Goal: Navigation & Orientation: Understand site structure

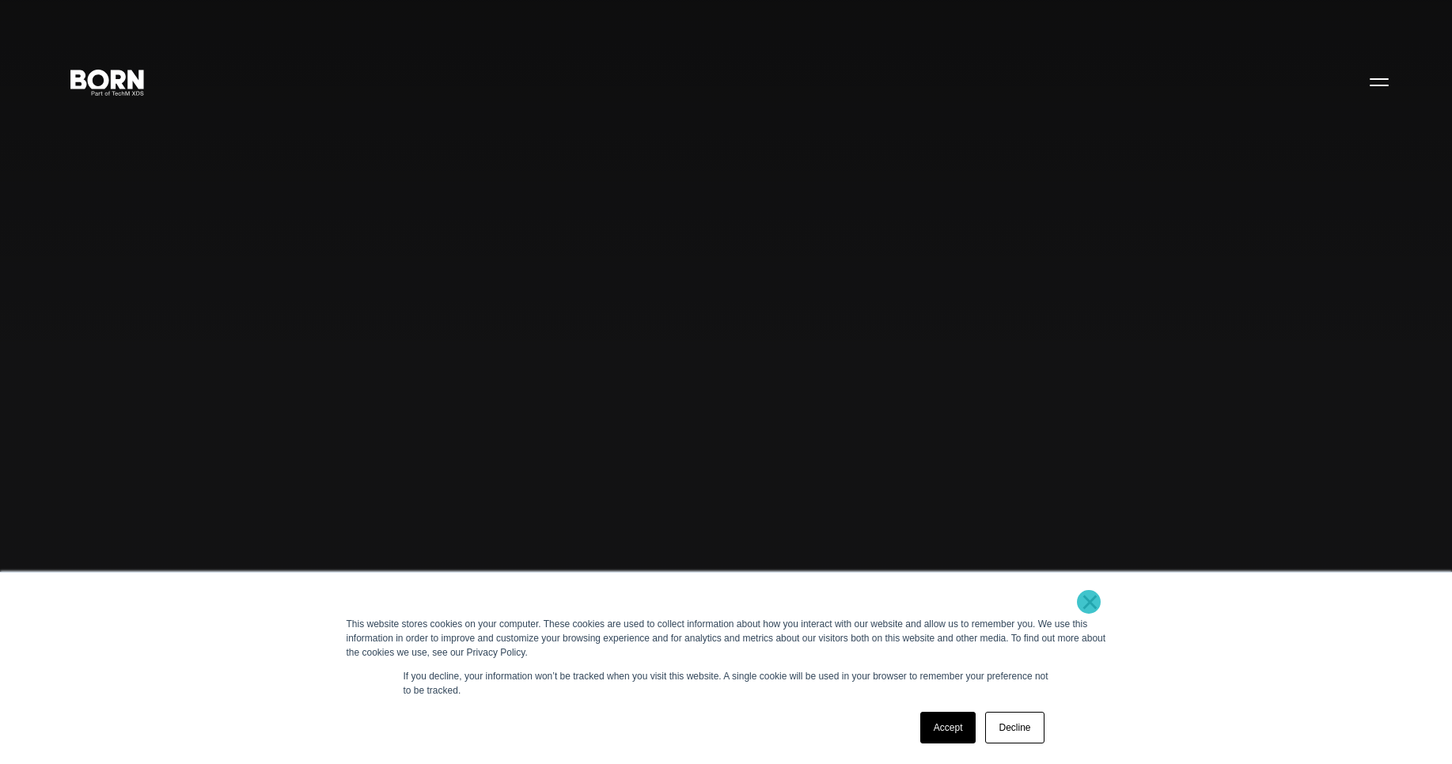
click at [1089, 602] on link "×" at bounding box center [1090, 602] width 19 height 14
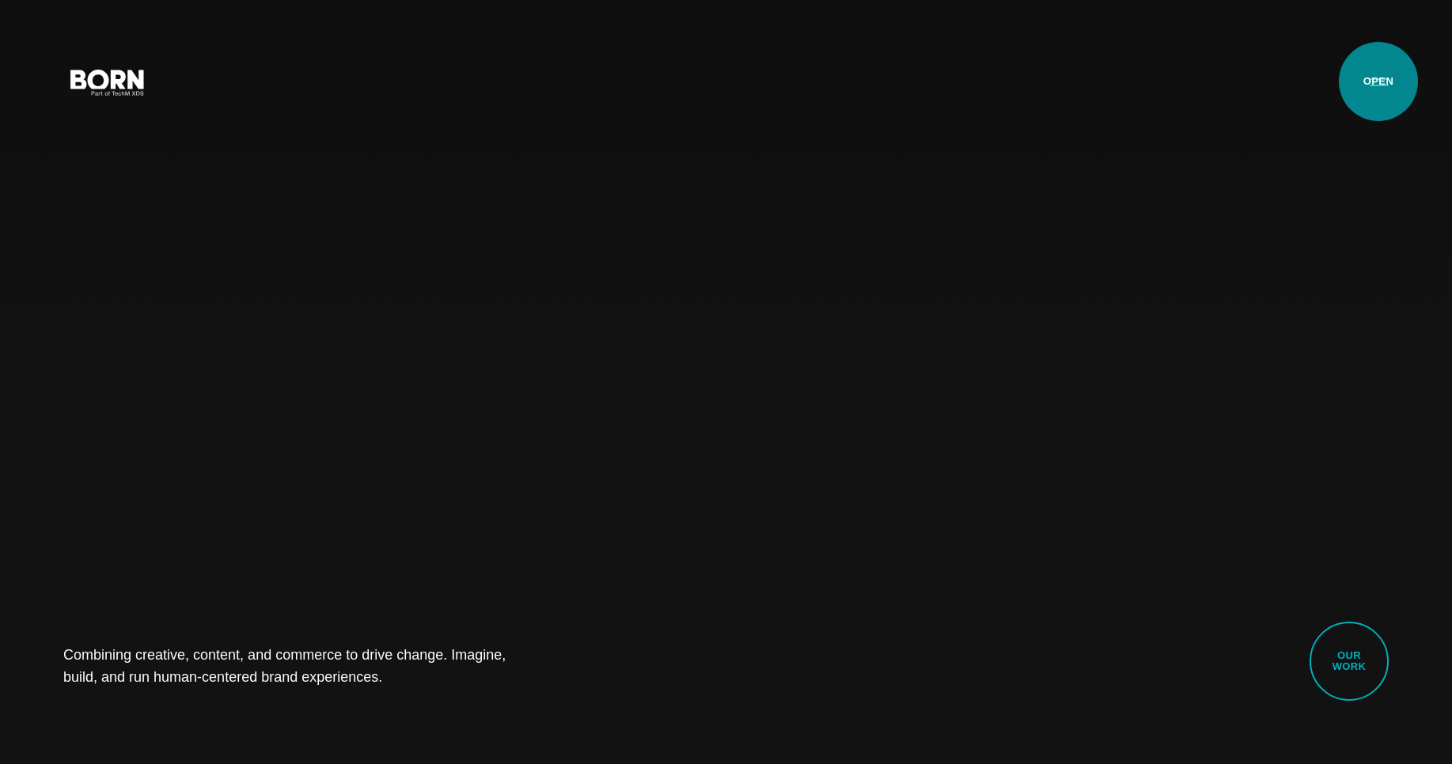
click at [1378, 82] on button "Primary Menu" at bounding box center [1379, 81] width 38 height 33
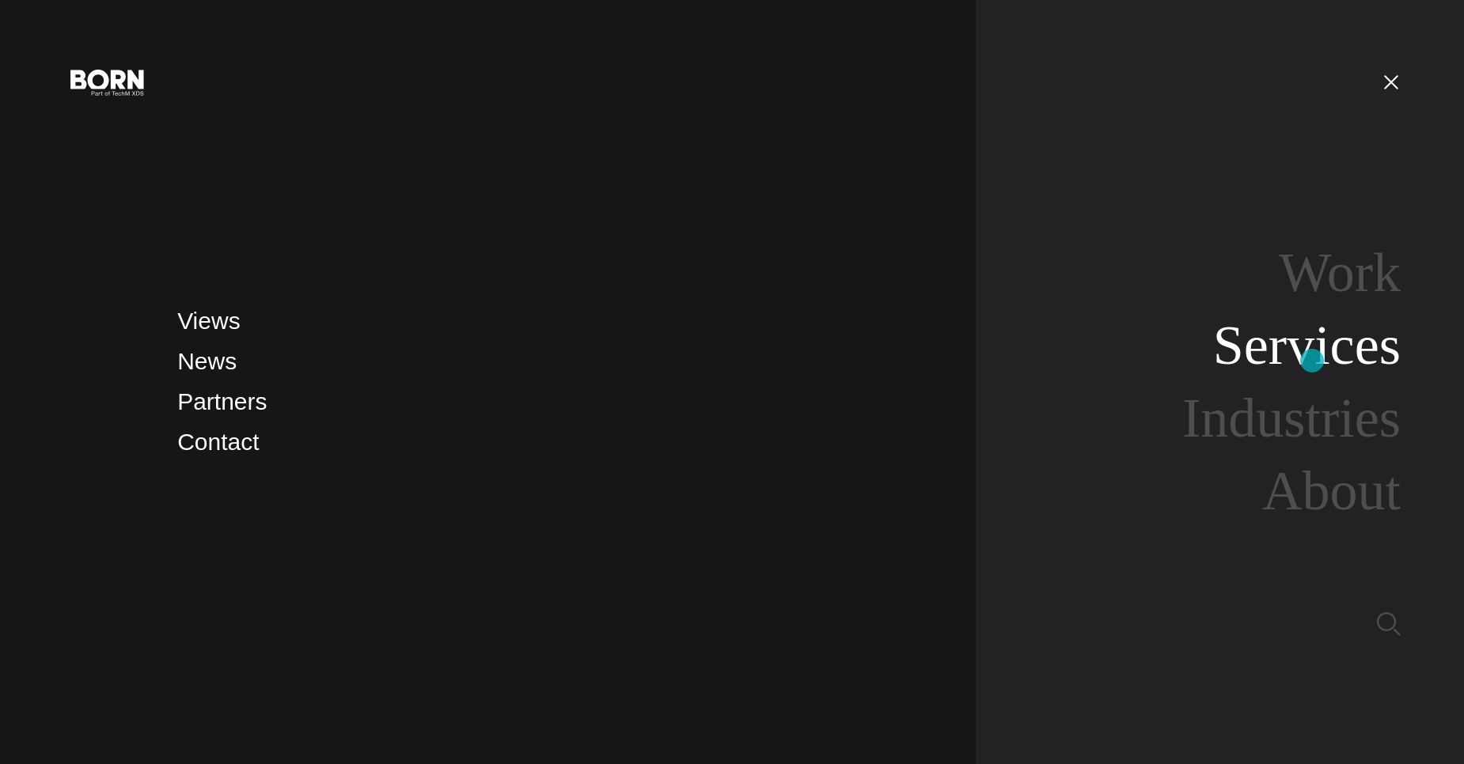
click at [1312, 361] on link "Services" at bounding box center [1307, 345] width 188 height 61
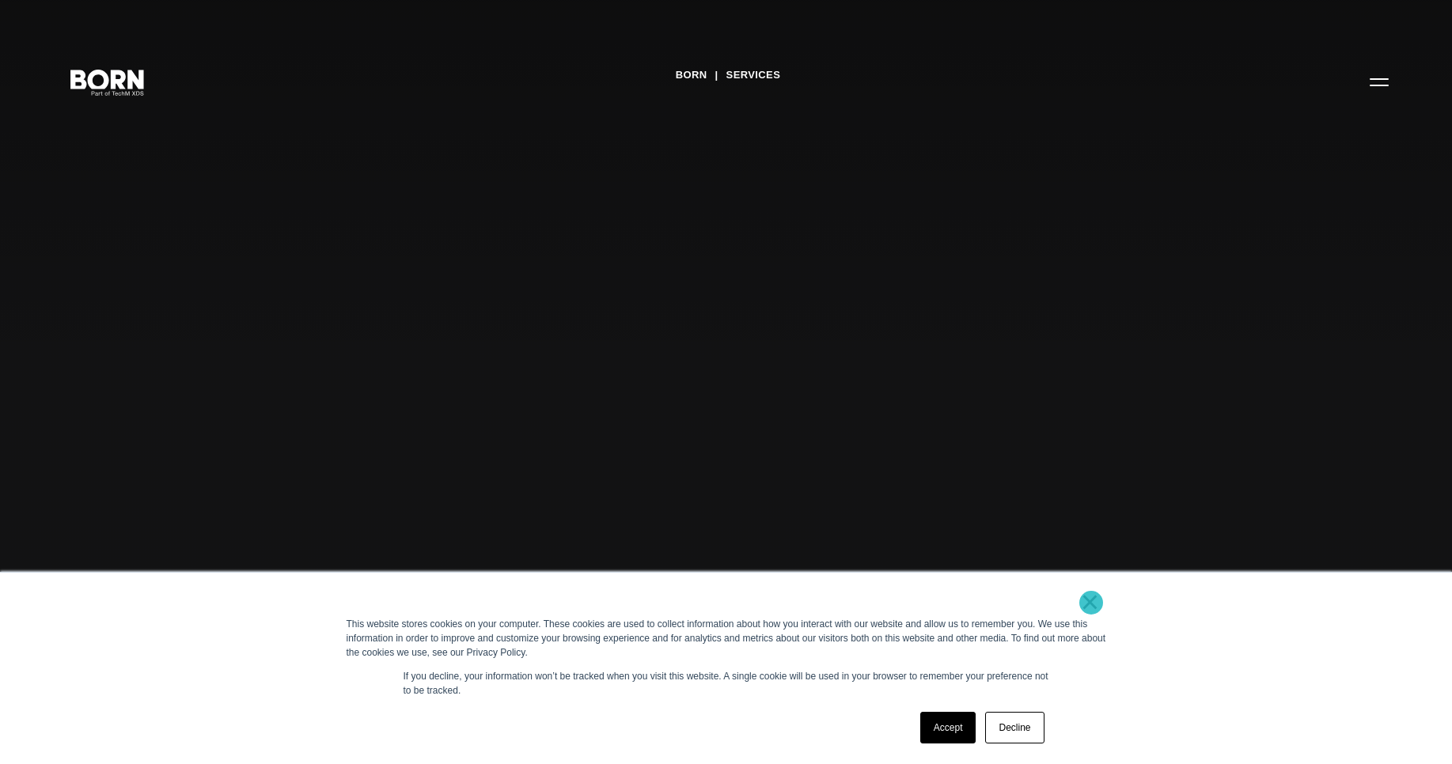
click at [1091, 603] on link "×" at bounding box center [1090, 602] width 19 height 14
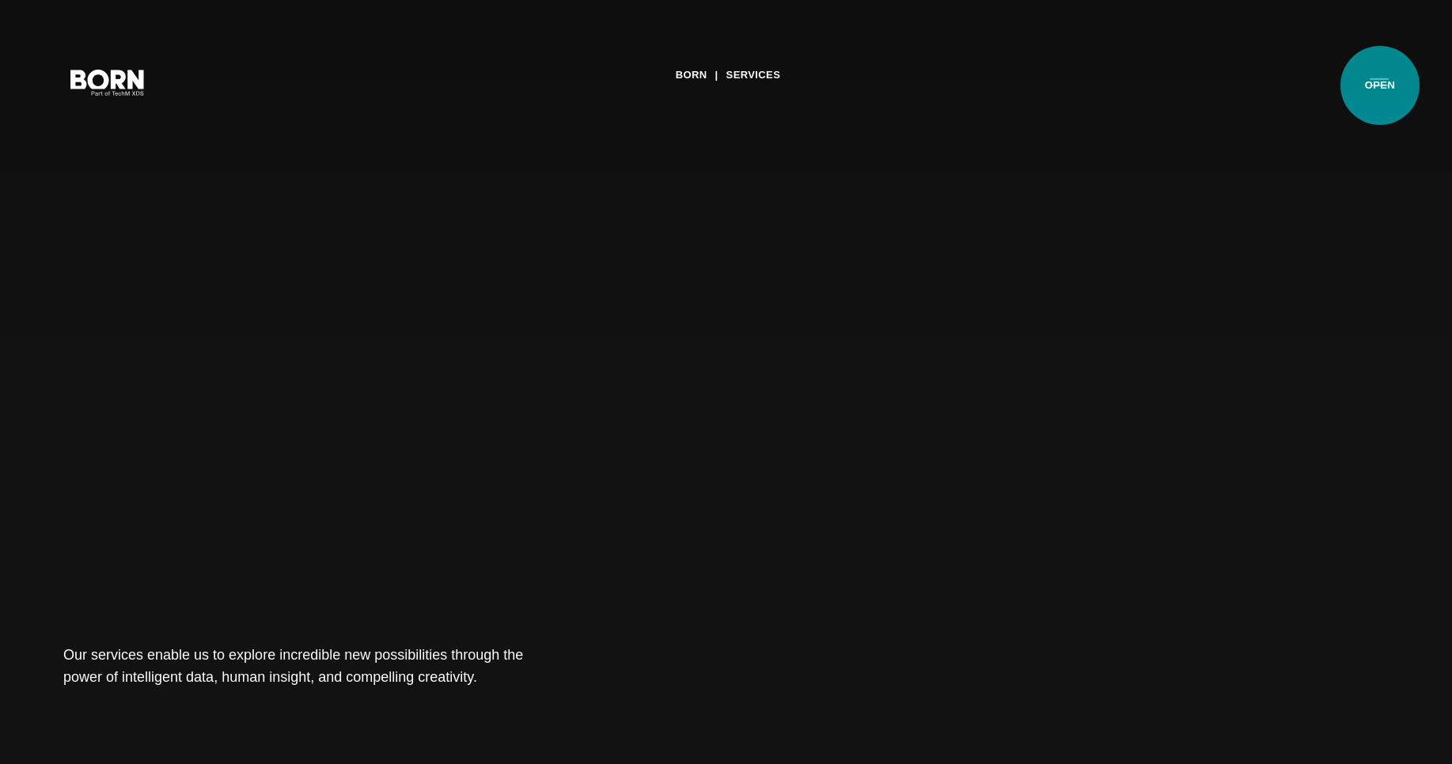
click at [1380, 85] on button "Primary Menu" at bounding box center [1379, 81] width 38 height 33
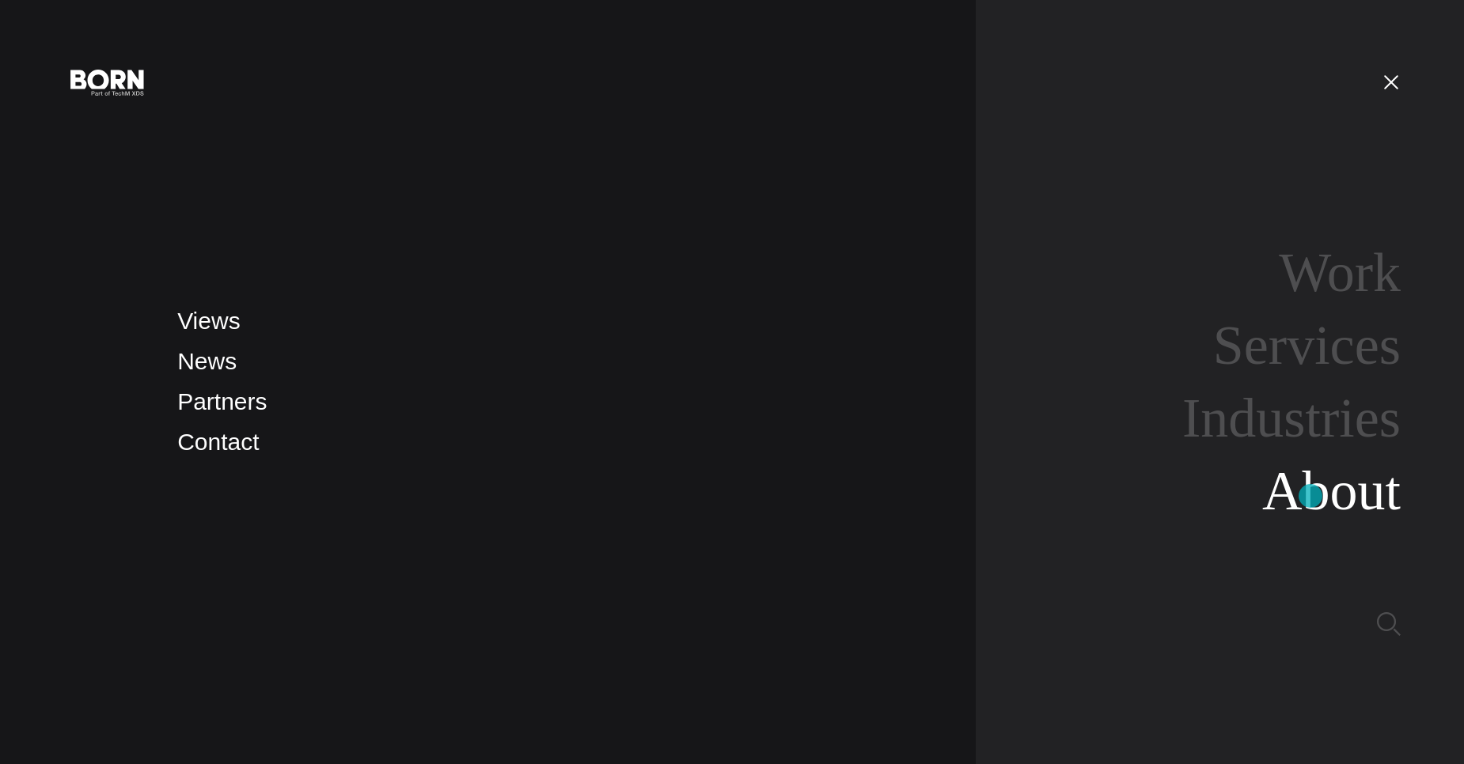
click at [1310, 496] on link "About" at bounding box center [1331, 491] width 138 height 61
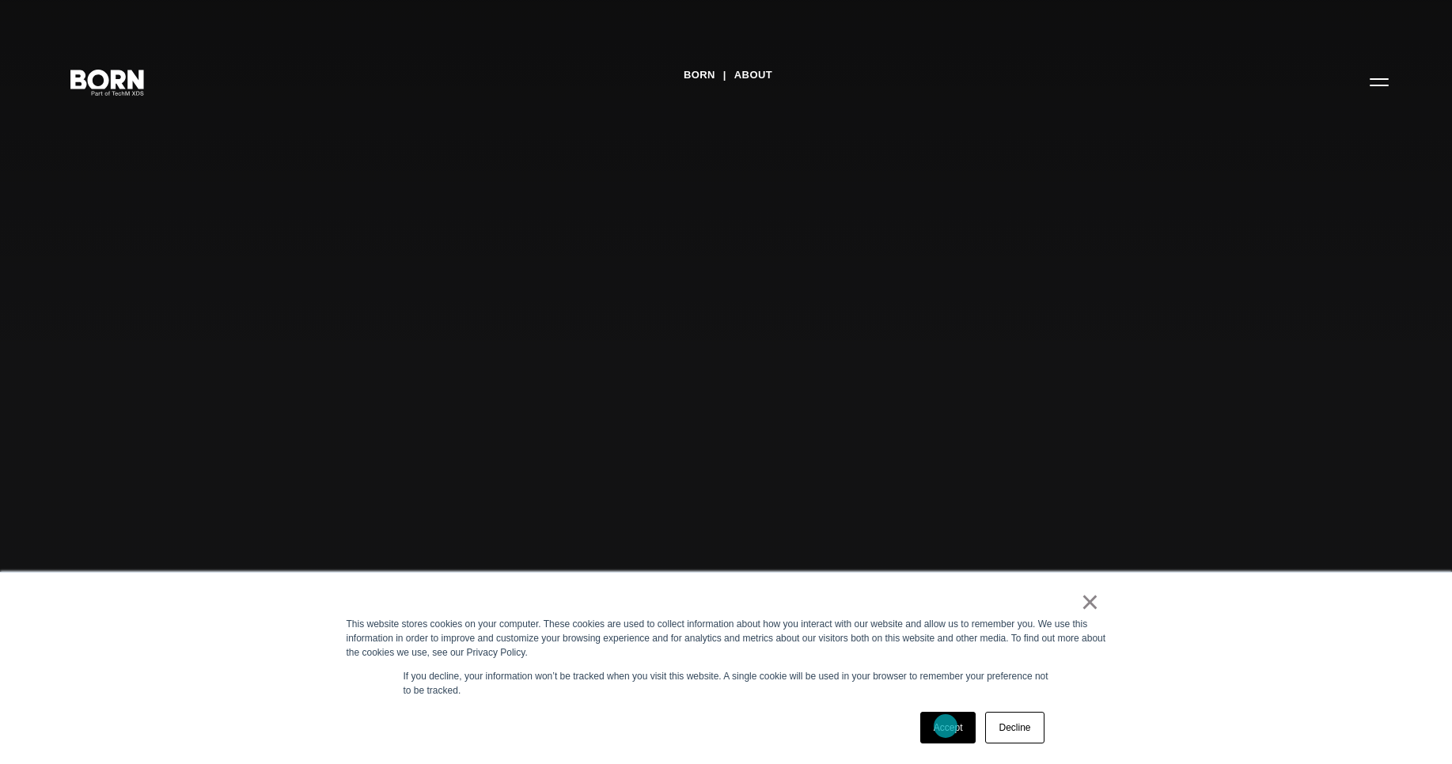
click at [946, 726] on link "Accept" at bounding box center [948, 728] width 56 height 32
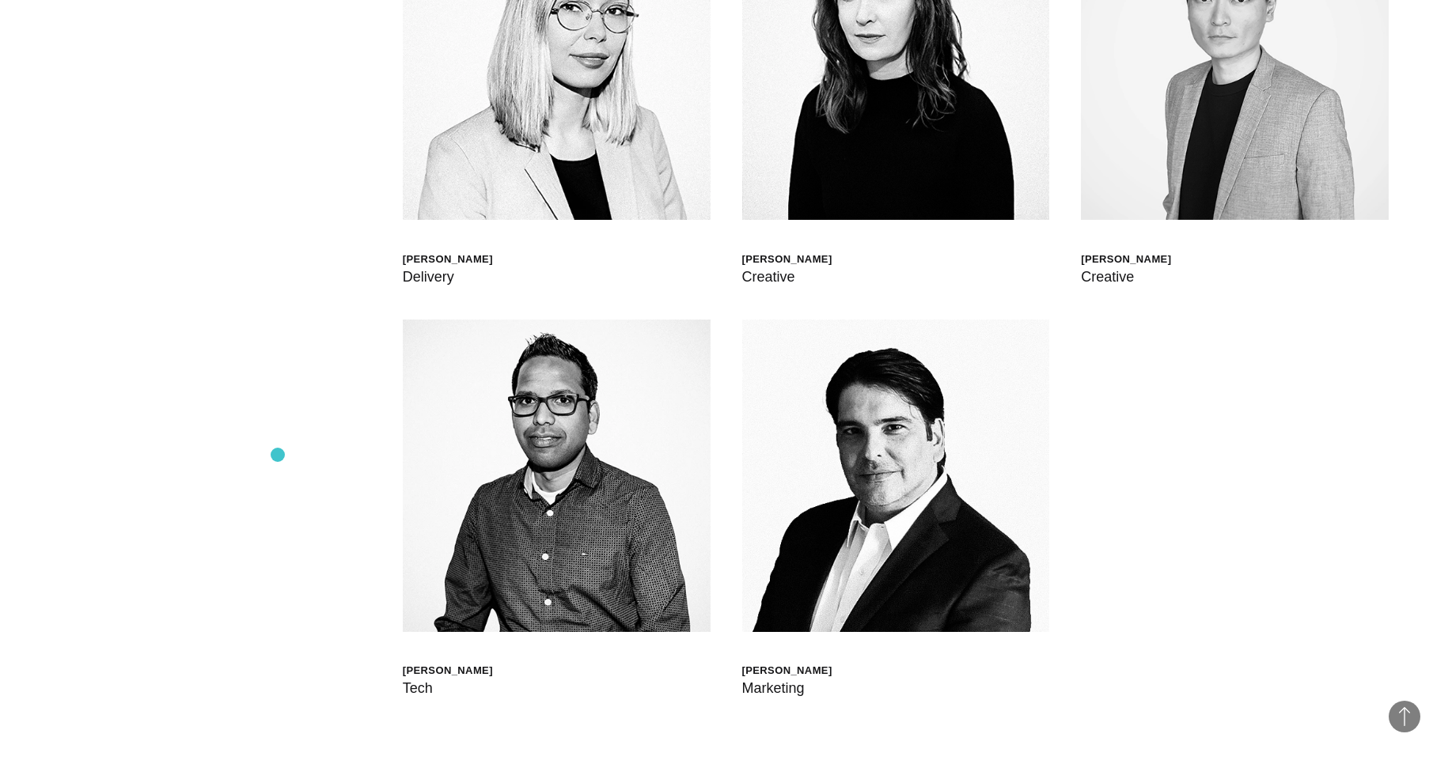
scroll to position [4796, 0]
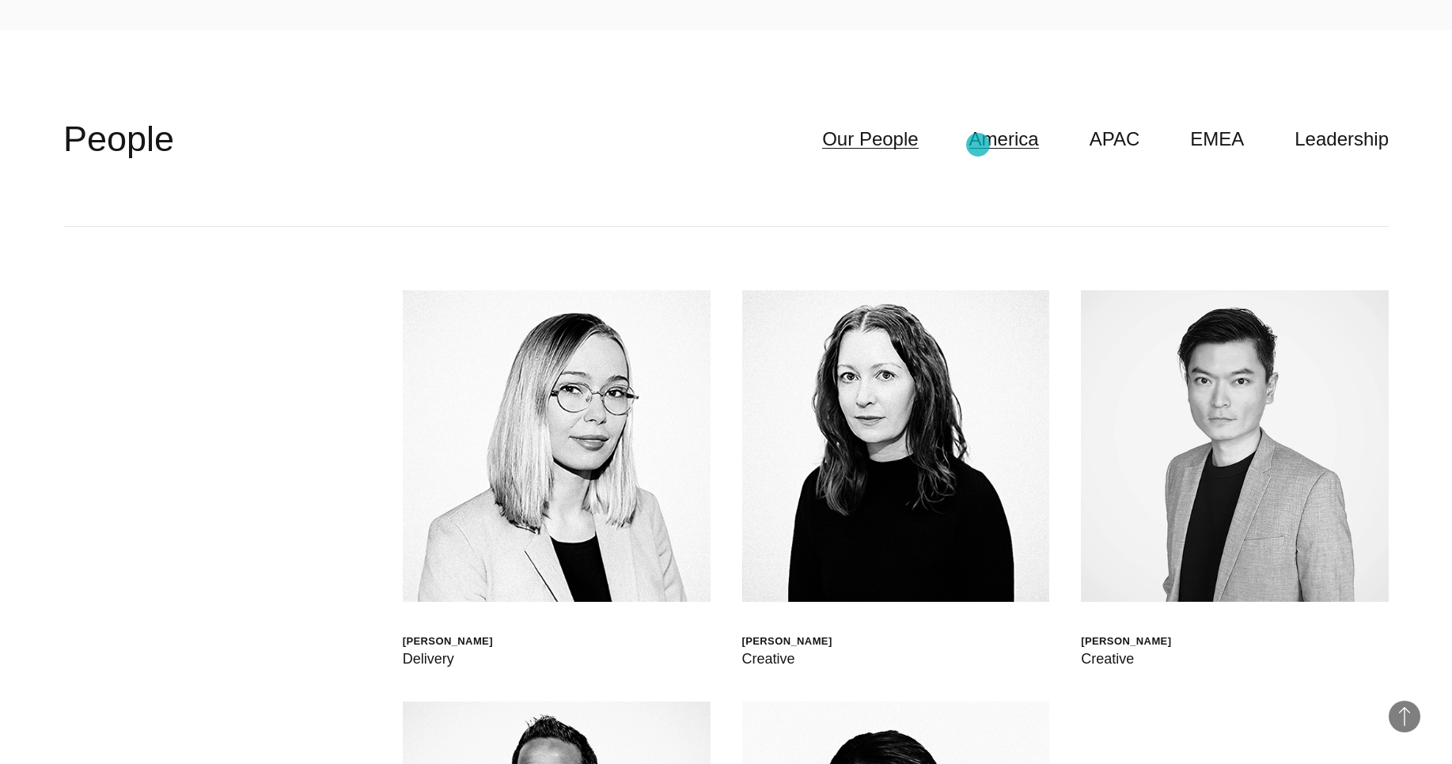
click at [978, 145] on link "America" at bounding box center [1004, 139] width 70 height 30
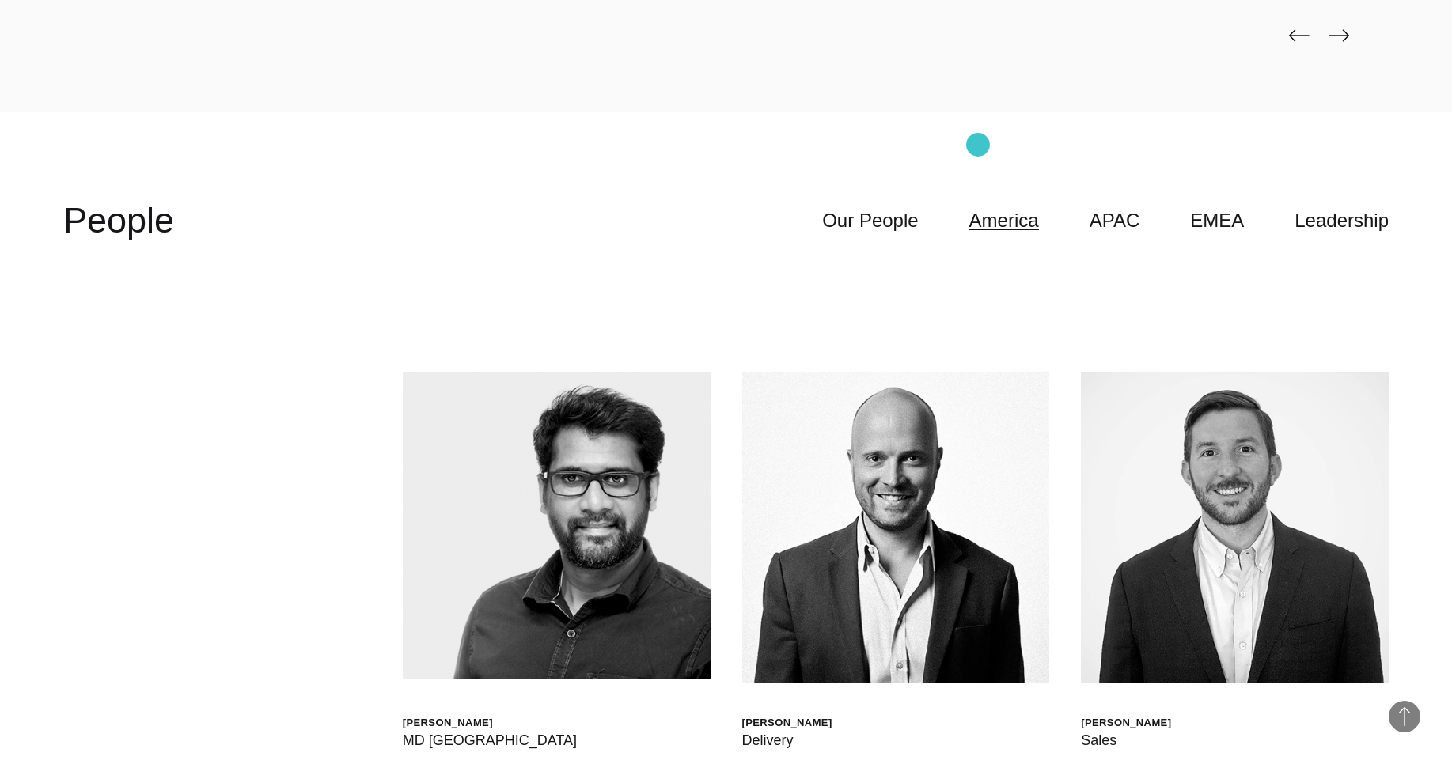
scroll to position [4709, 0]
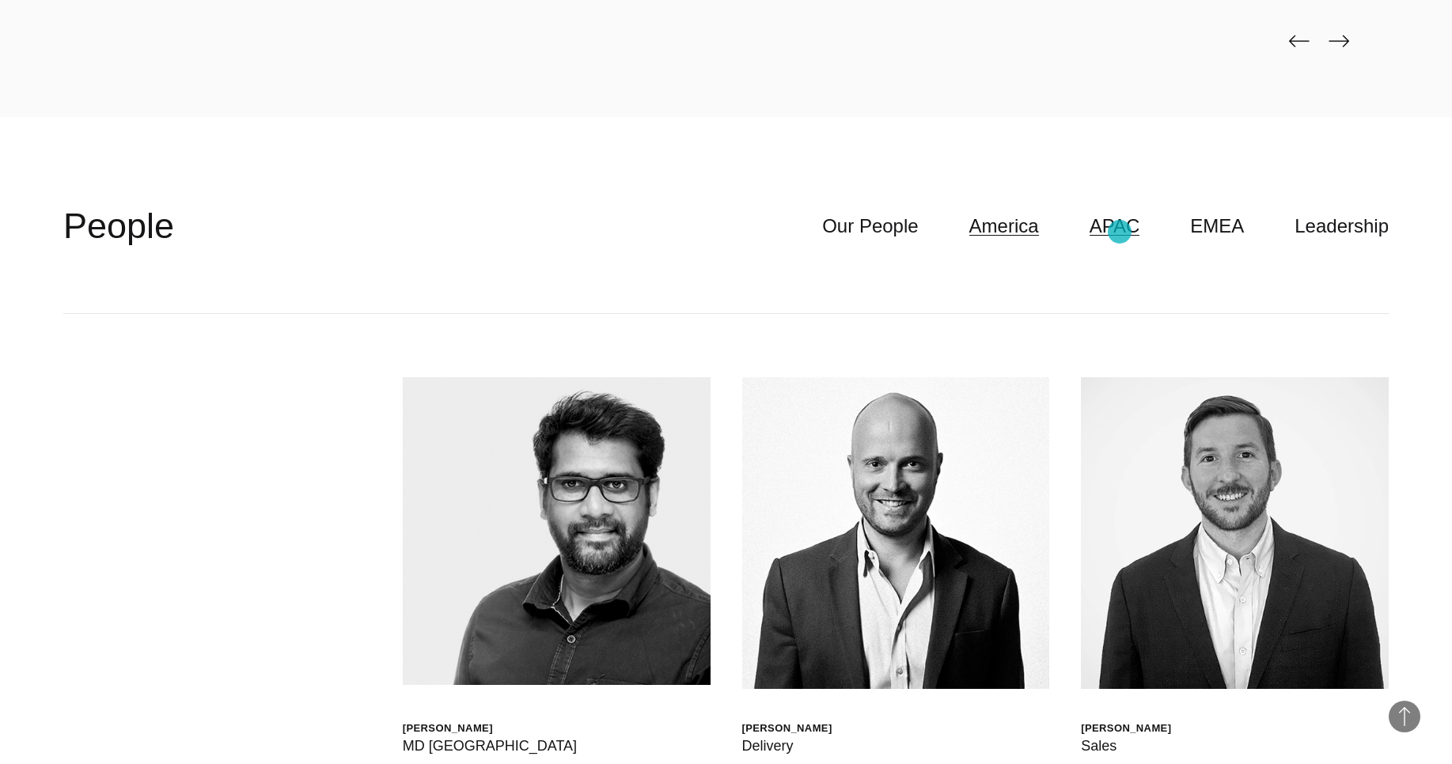
click at [1120, 232] on link "APAC" at bounding box center [1115, 226] width 51 height 30
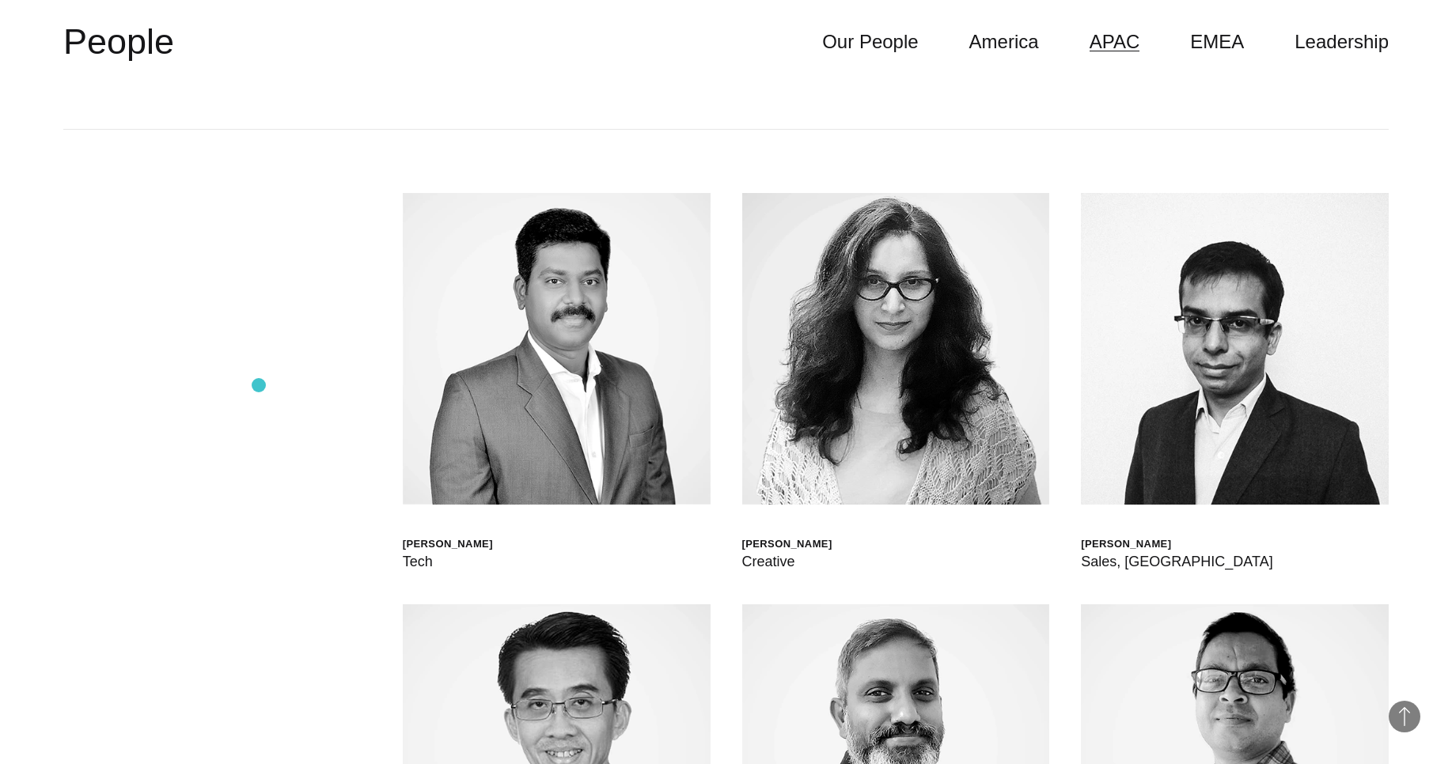
scroll to position [4891, 0]
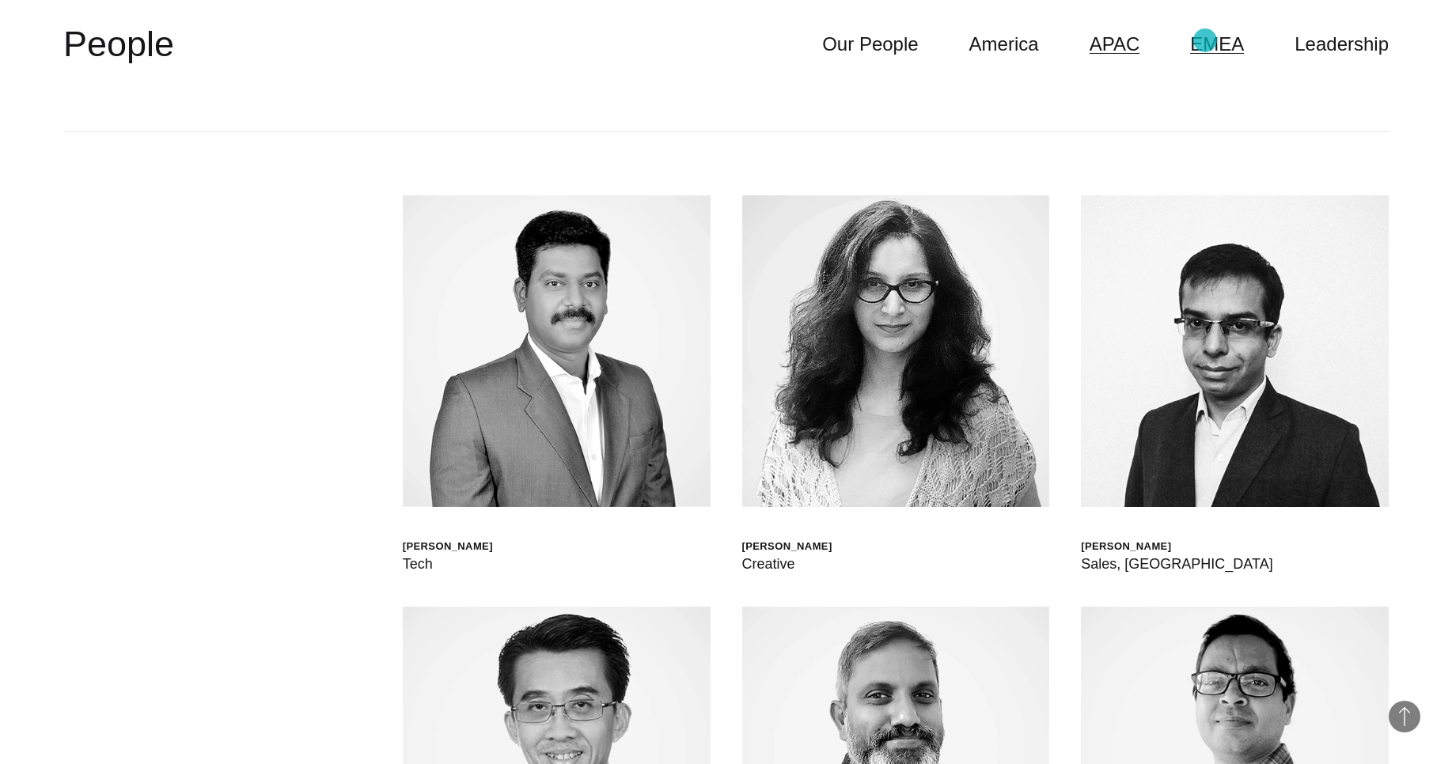
click at [1205, 40] on link "EMEA" at bounding box center [1217, 44] width 54 height 30
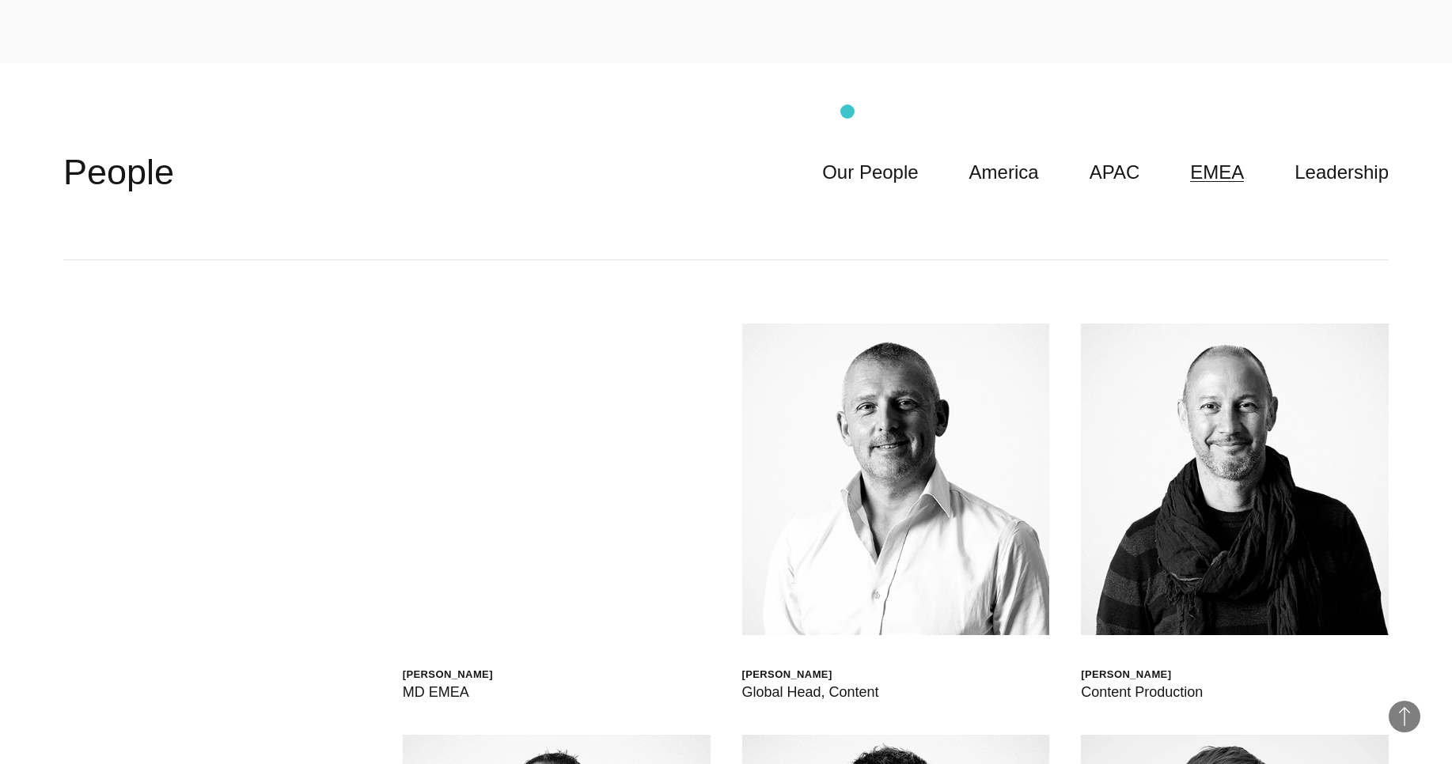
scroll to position [4719, 0]
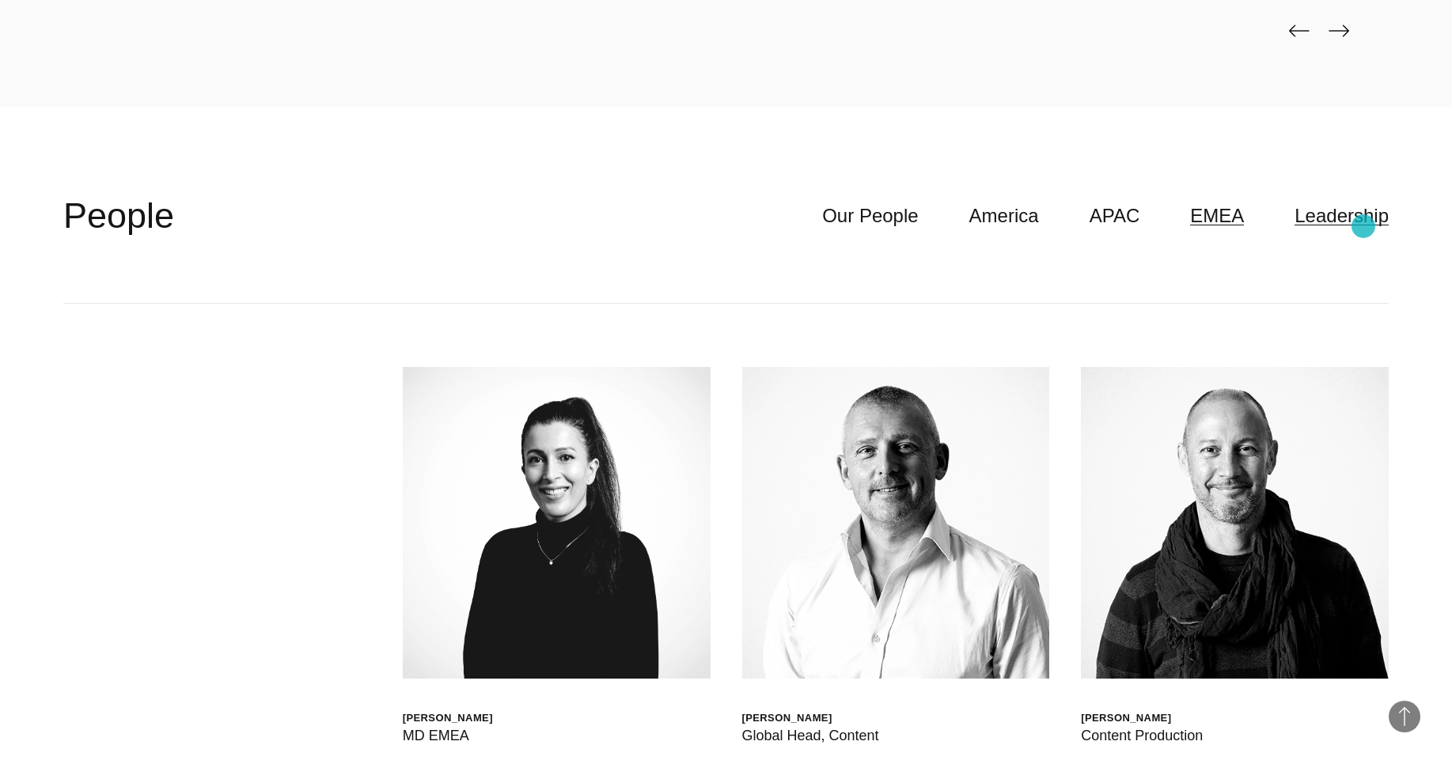
click at [1363, 226] on link "Leadership" at bounding box center [1342, 216] width 94 height 30
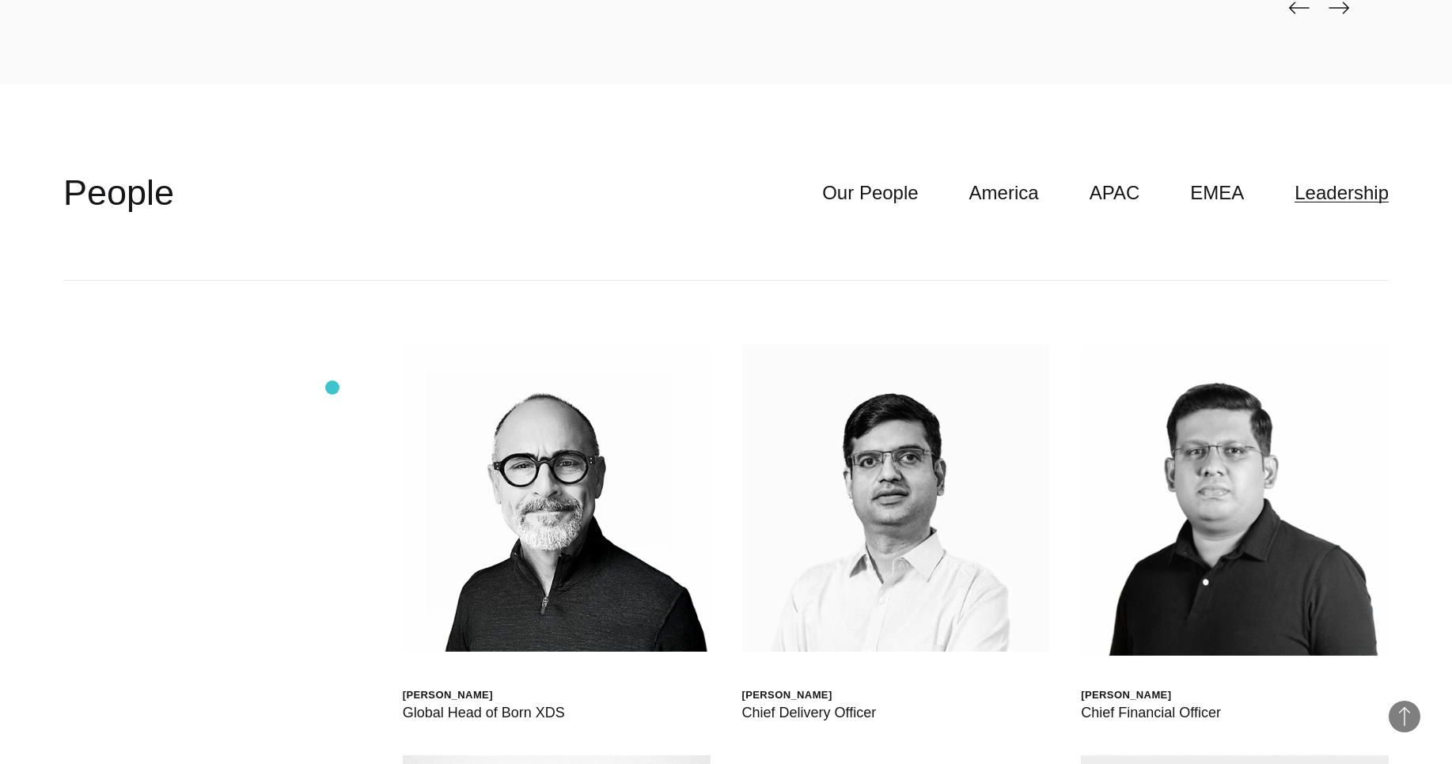
scroll to position [4740, 0]
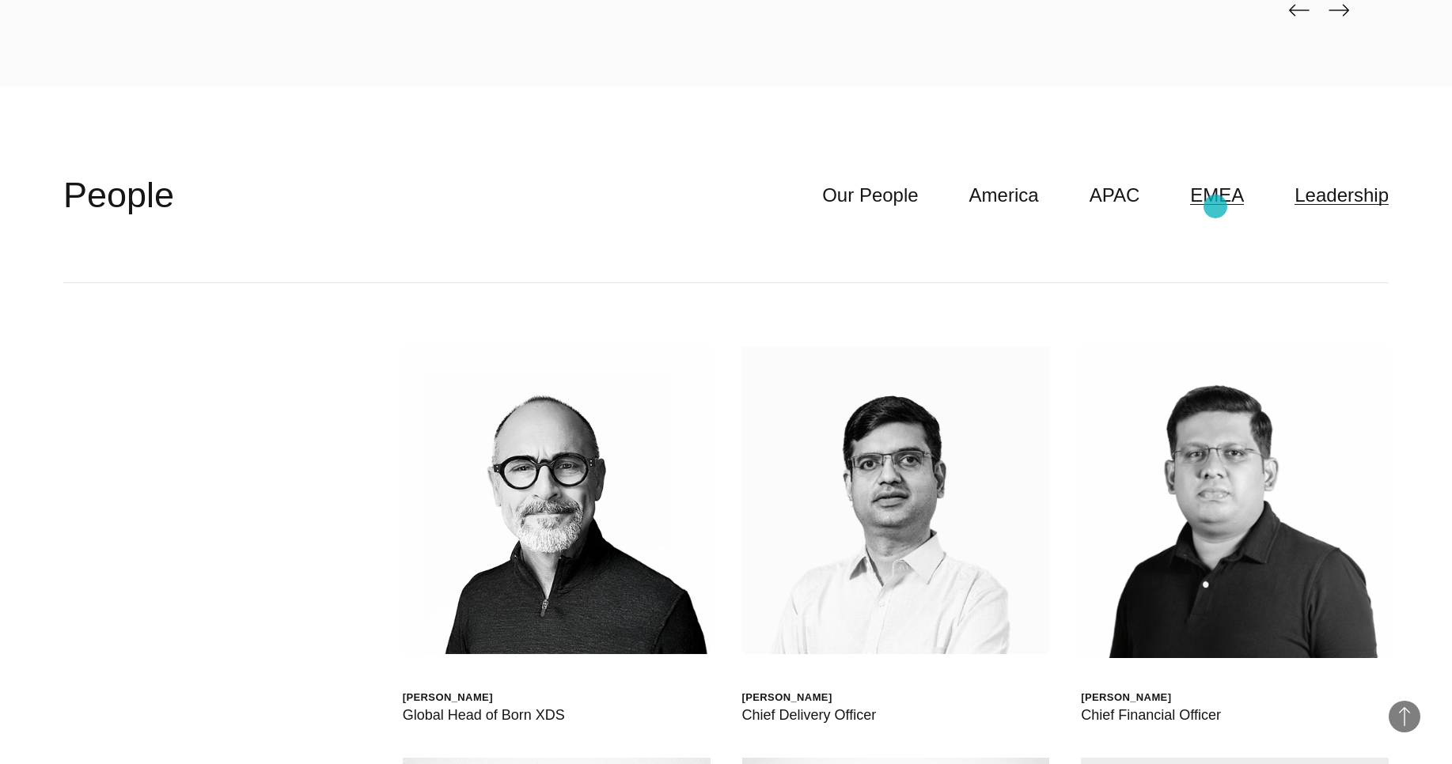
click at [1215, 207] on link "EMEA" at bounding box center [1217, 195] width 54 height 30
